Goal: Information Seeking & Learning: Learn about a topic

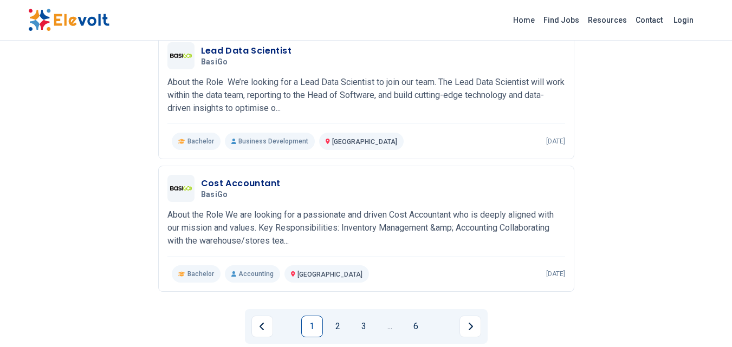
scroll to position [1230, 0]
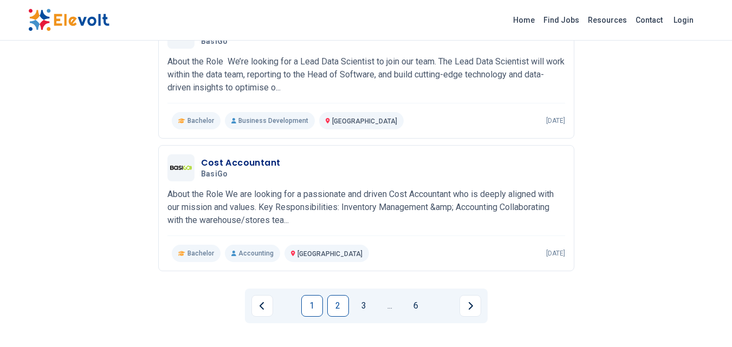
click at [334, 307] on link "2" at bounding box center [338, 306] width 22 height 22
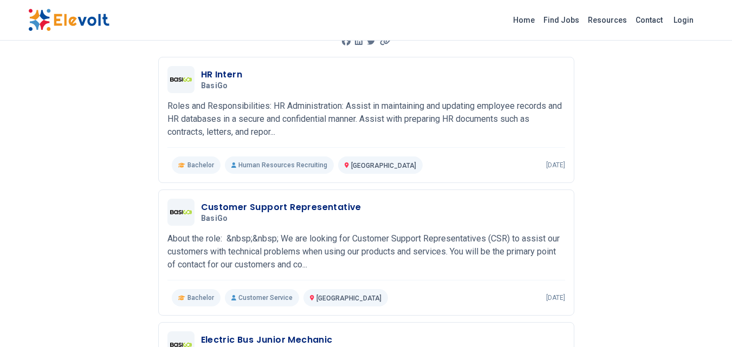
scroll to position [127, 0]
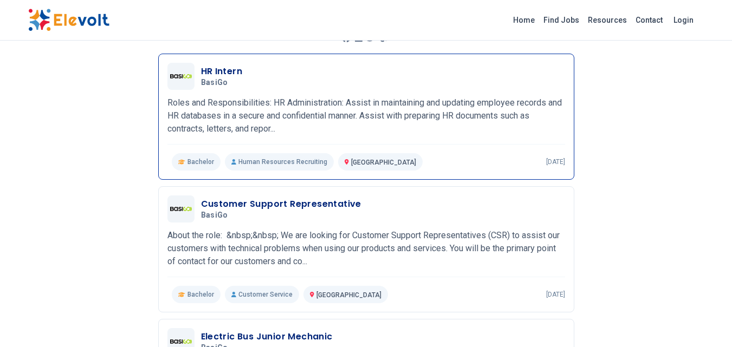
click at [213, 69] on h3 "HR Intern" at bounding box center [222, 71] width 42 height 13
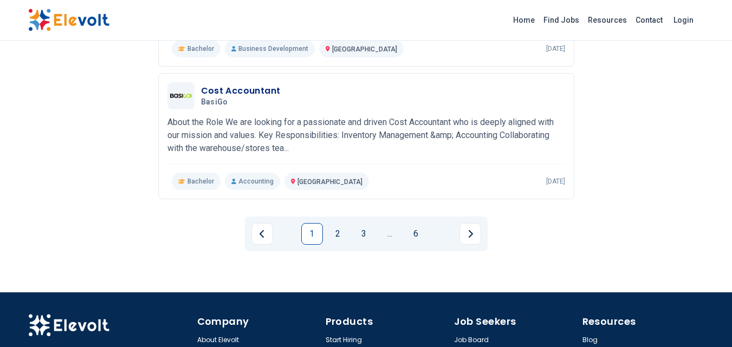
scroll to position [1308, 0]
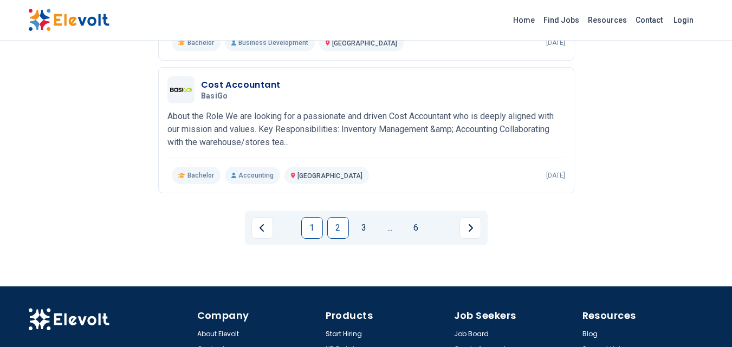
click at [336, 225] on link "2" at bounding box center [338, 228] width 22 height 22
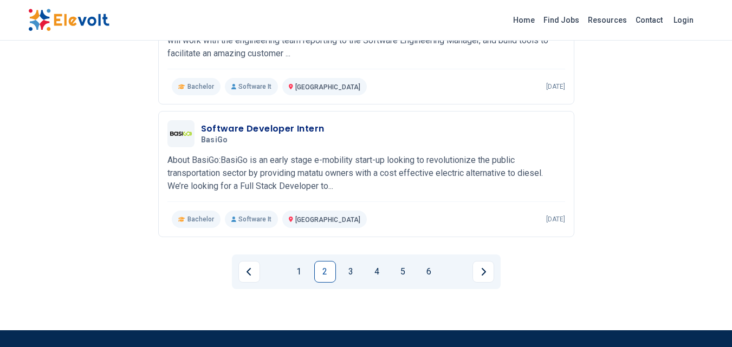
scroll to position [1267, 0]
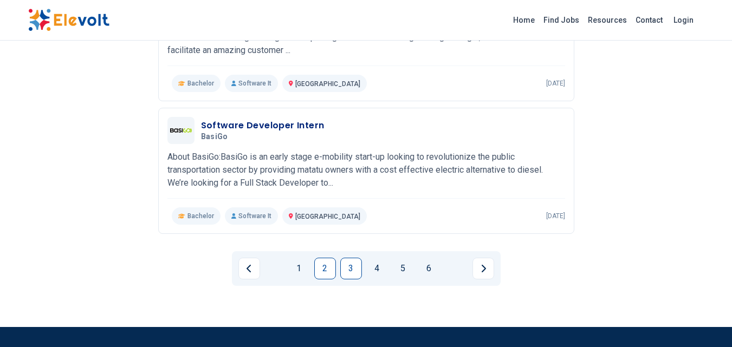
click at [350, 264] on link "3" at bounding box center [351, 269] width 22 height 22
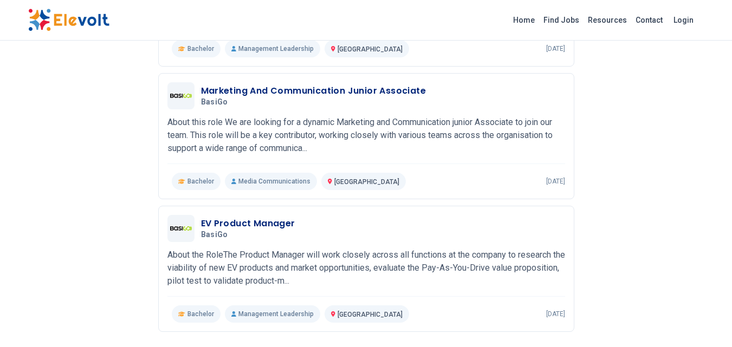
scroll to position [1198, 0]
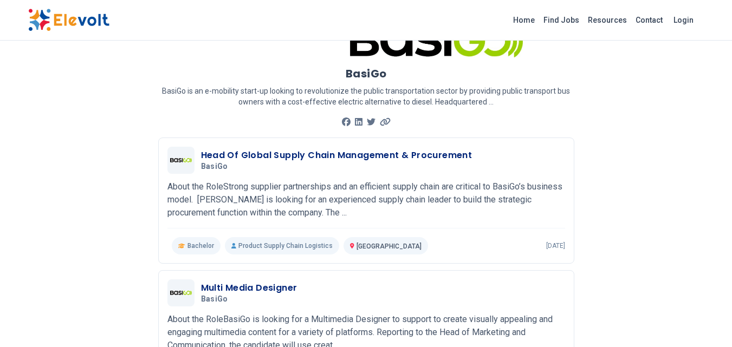
scroll to position [32, 0]
